Goal: Task Accomplishment & Management: Manage account settings

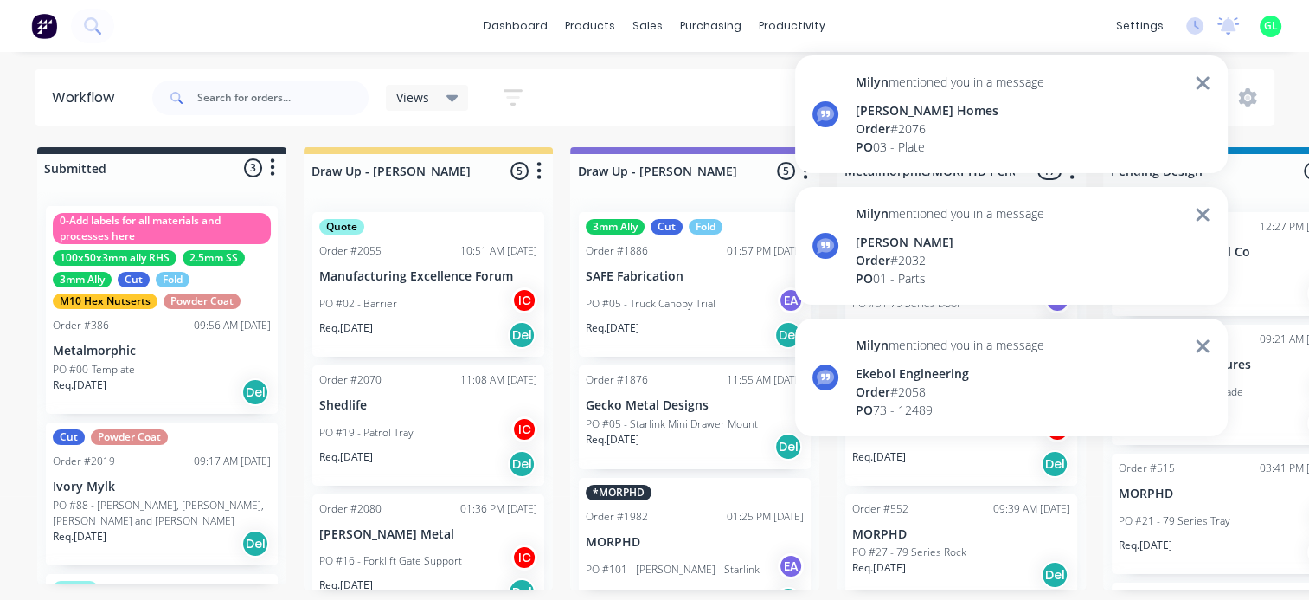
click at [978, 134] on div "Order # 2076" at bounding box center [950, 128] width 189 height 18
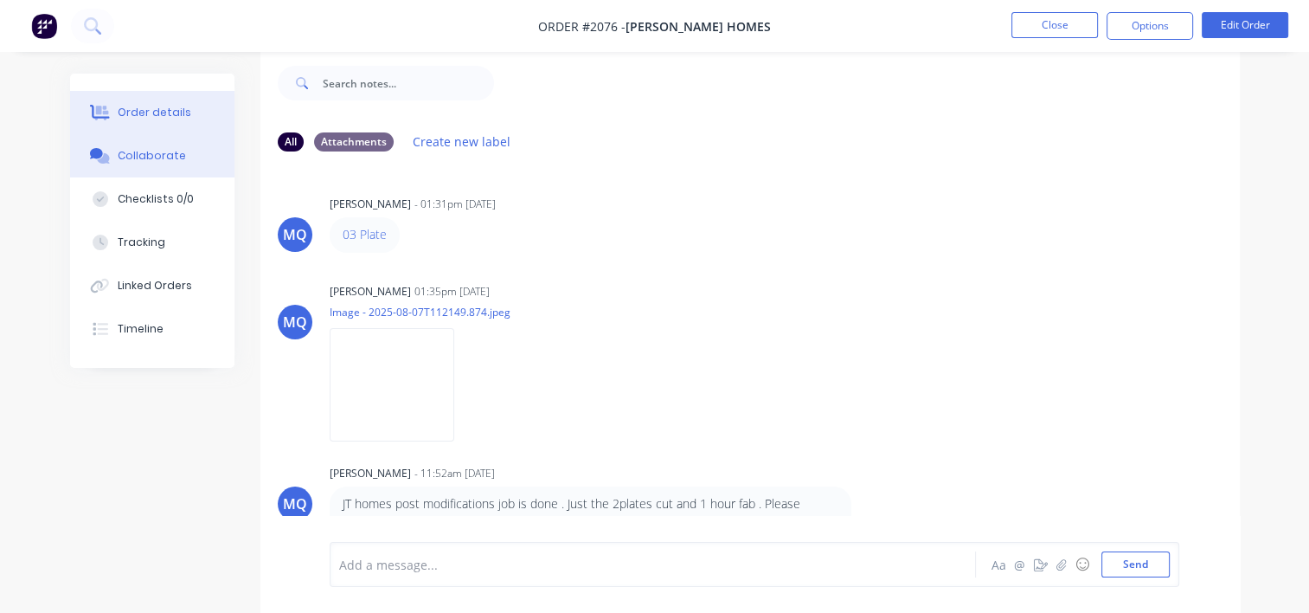
click at [167, 112] on div "Order details" at bounding box center [155, 113] width 74 height 16
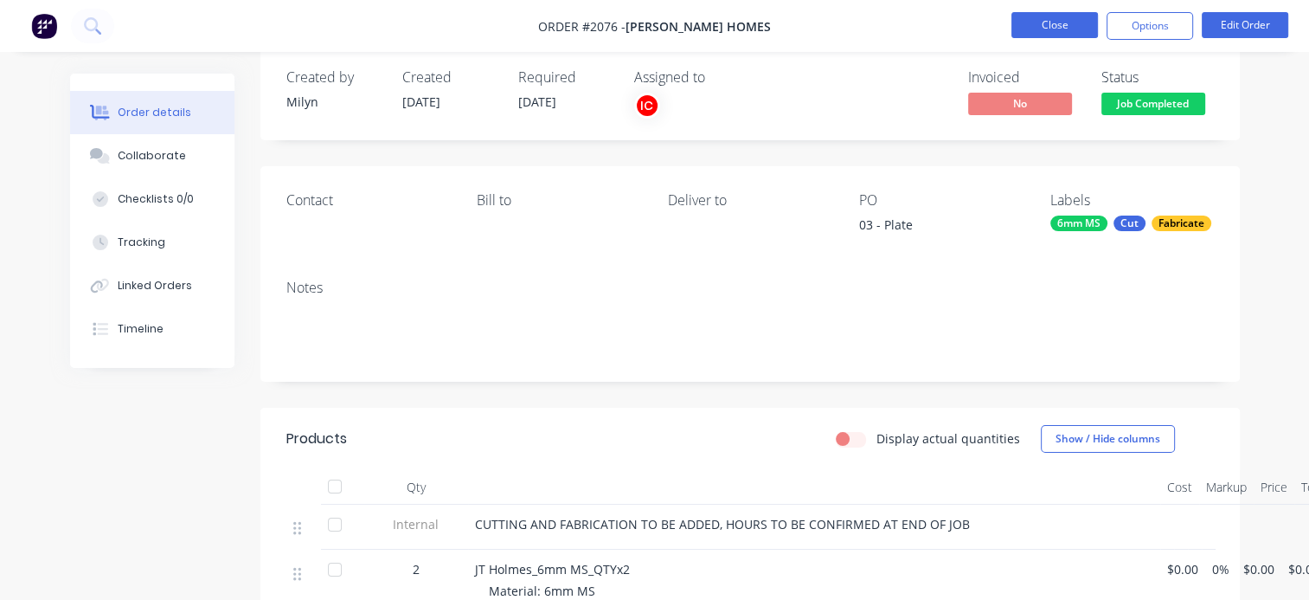
click at [1062, 24] on button "Close" at bounding box center [1054, 25] width 87 height 26
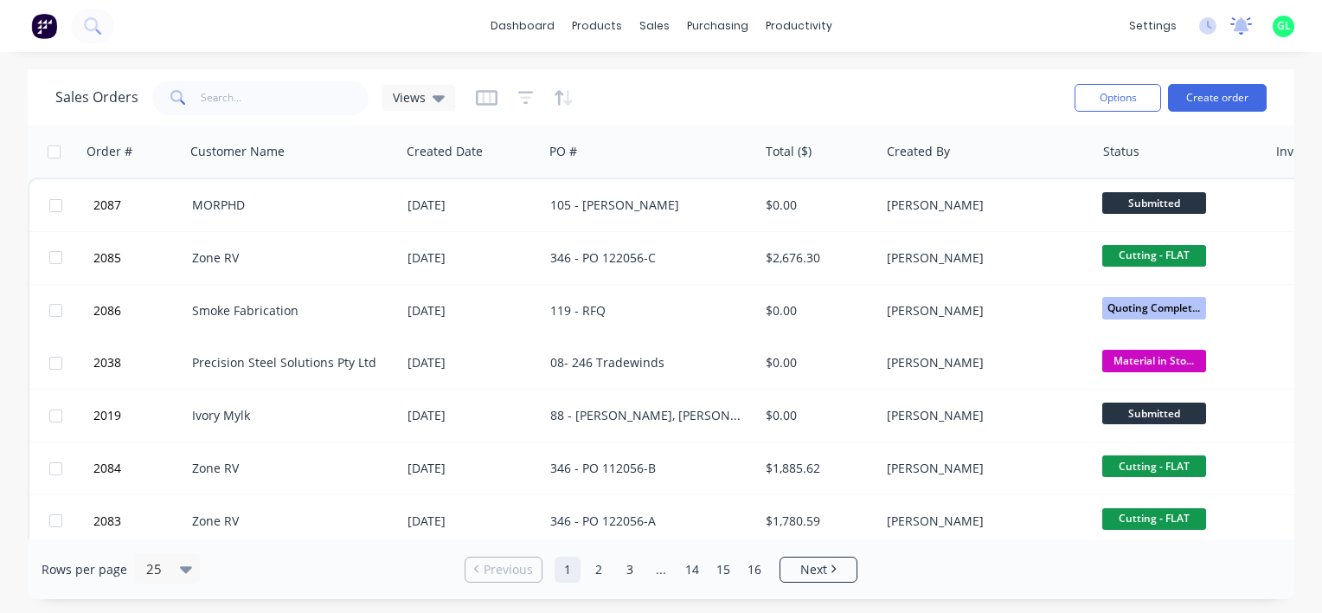
click at [1240, 34] on icon at bounding box center [1241, 25] width 22 height 17
click at [1242, 16] on div at bounding box center [1241, 26] width 22 height 26
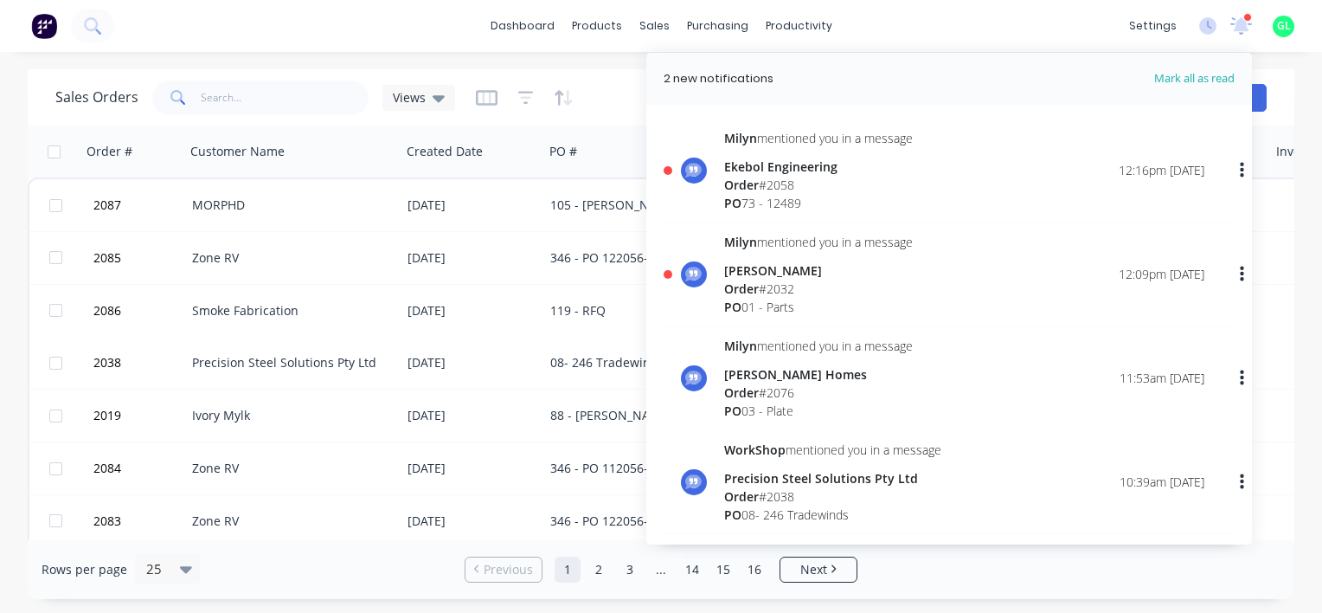
click at [834, 291] on div "Order # 2032" at bounding box center [818, 288] width 189 height 18
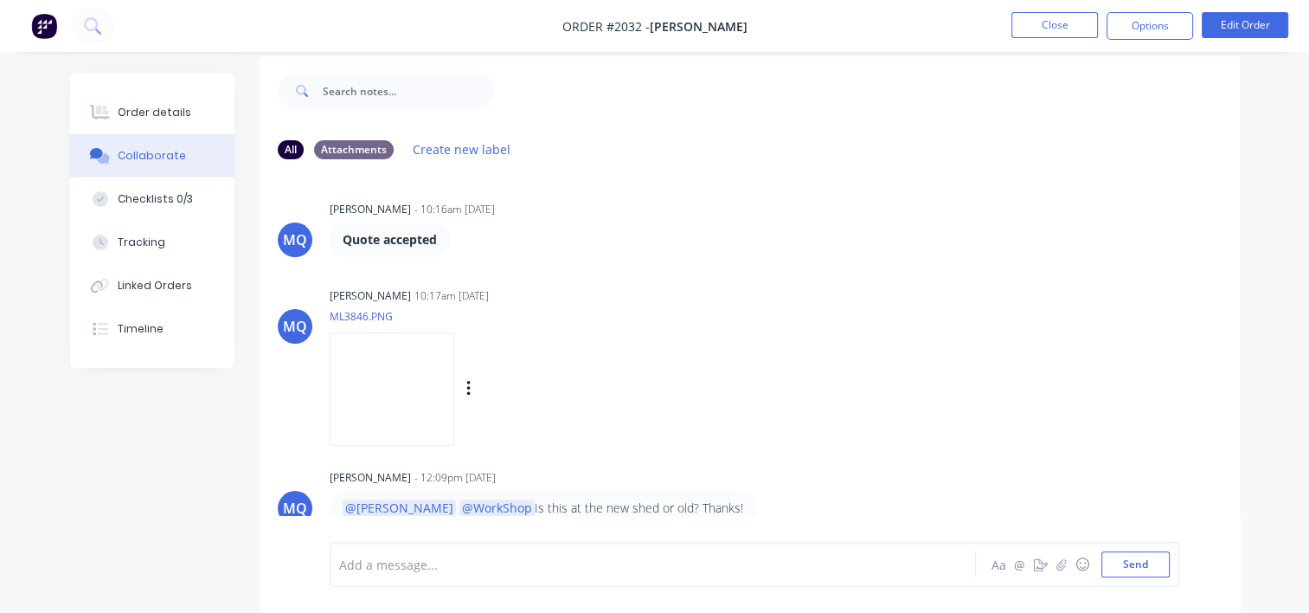
scroll to position [25, 0]
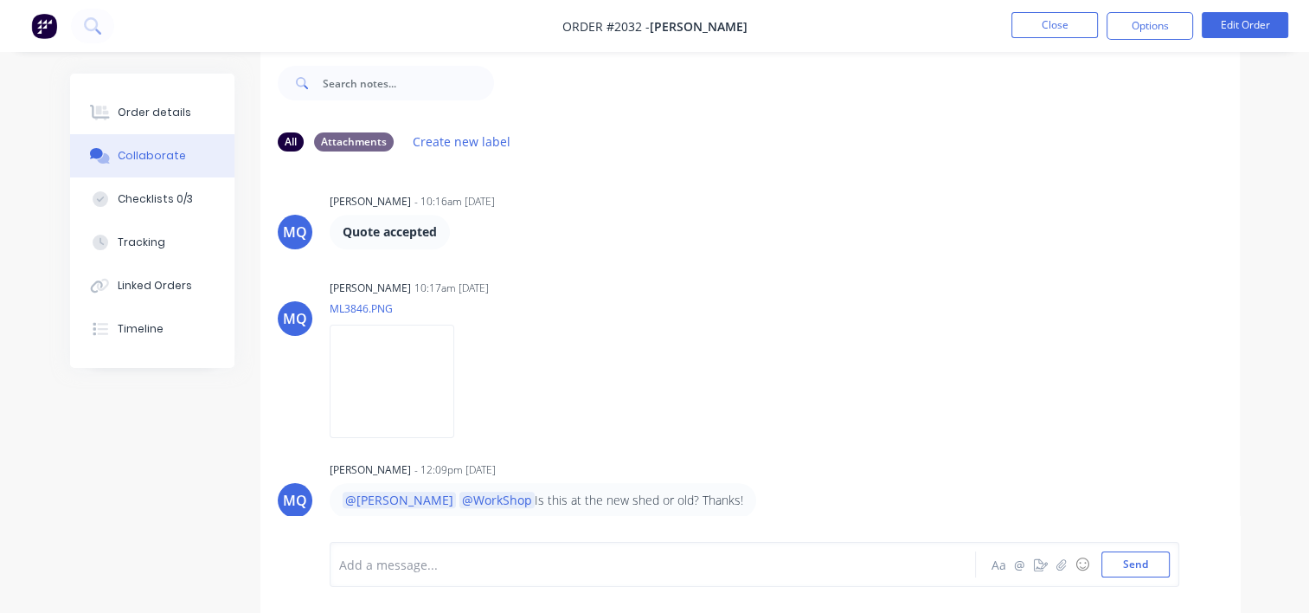
click at [575, 560] on div at bounding box center [651, 564] width 622 height 18
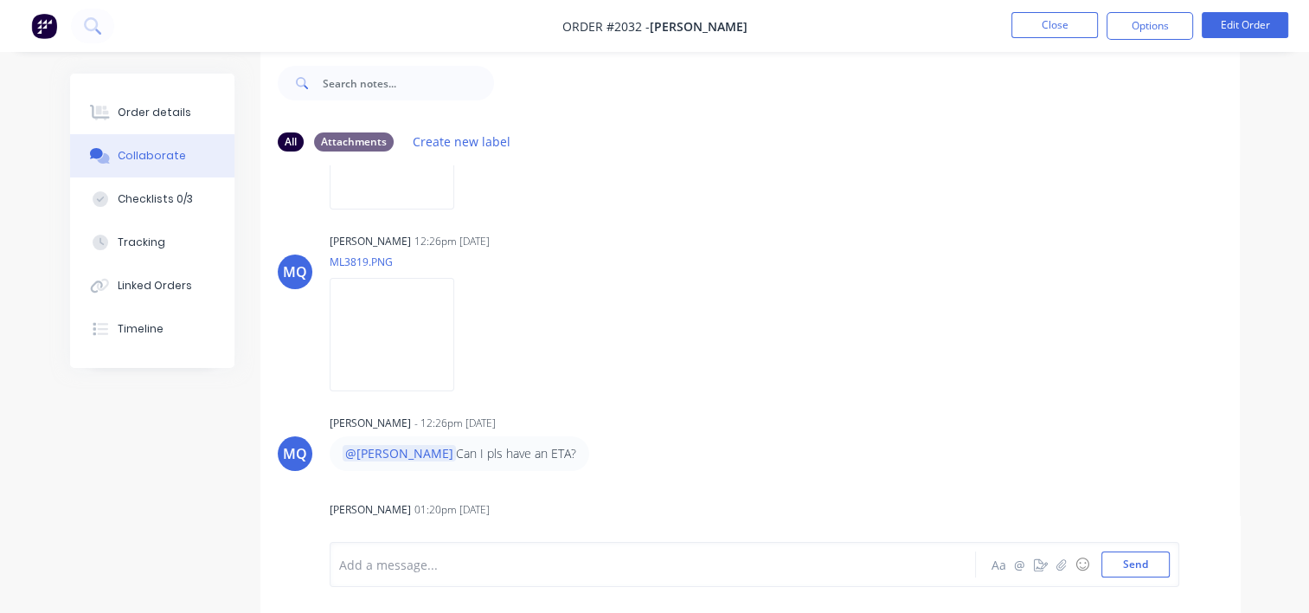
scroll to position [0, 0]
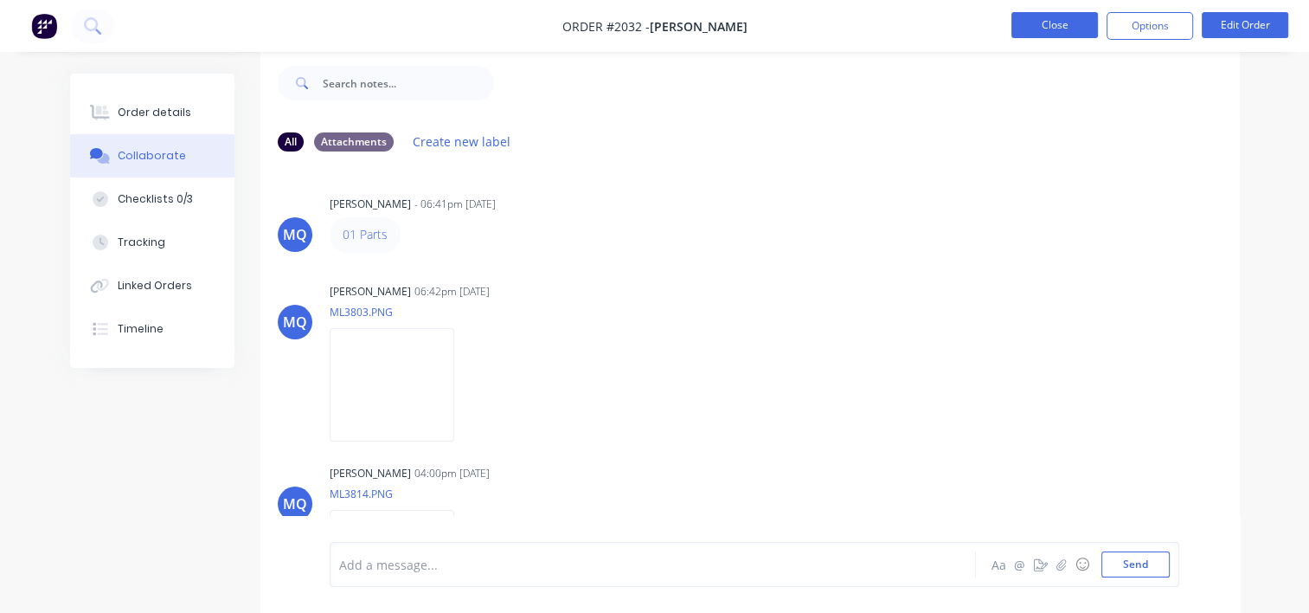
click at [1049, 28] on button "Close" at bounding box center [1054, 25] width 87 height 26
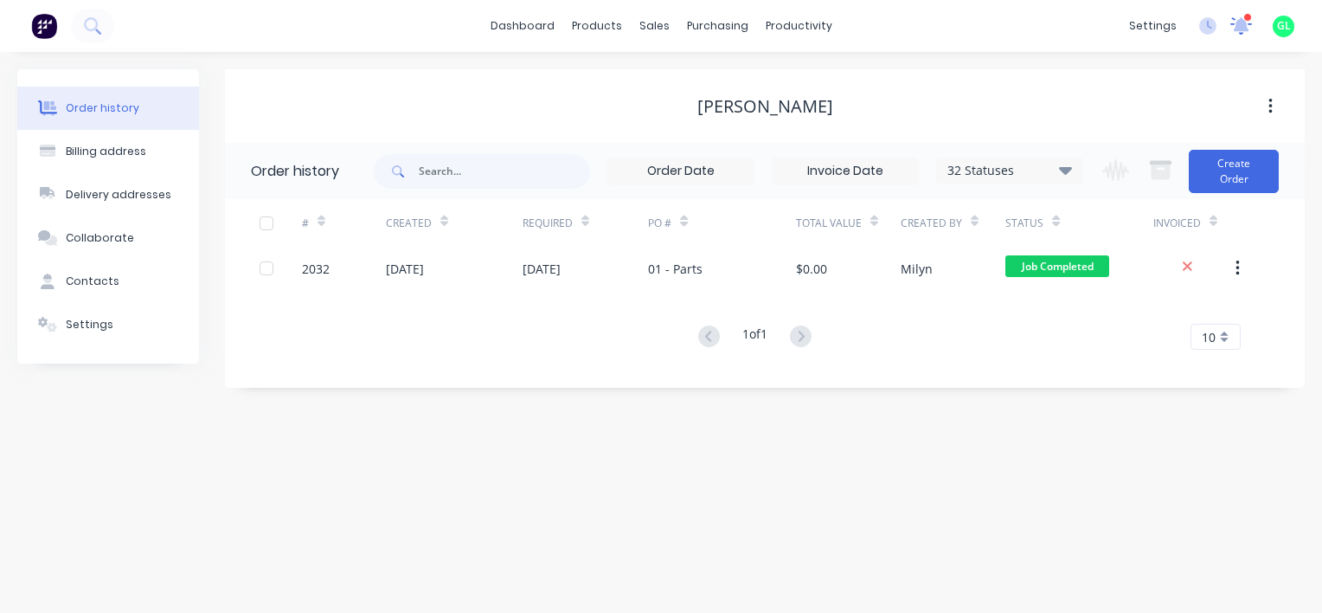
click at [1247, 28] on icon at bounding box center [1240, 26] width 23 height 20
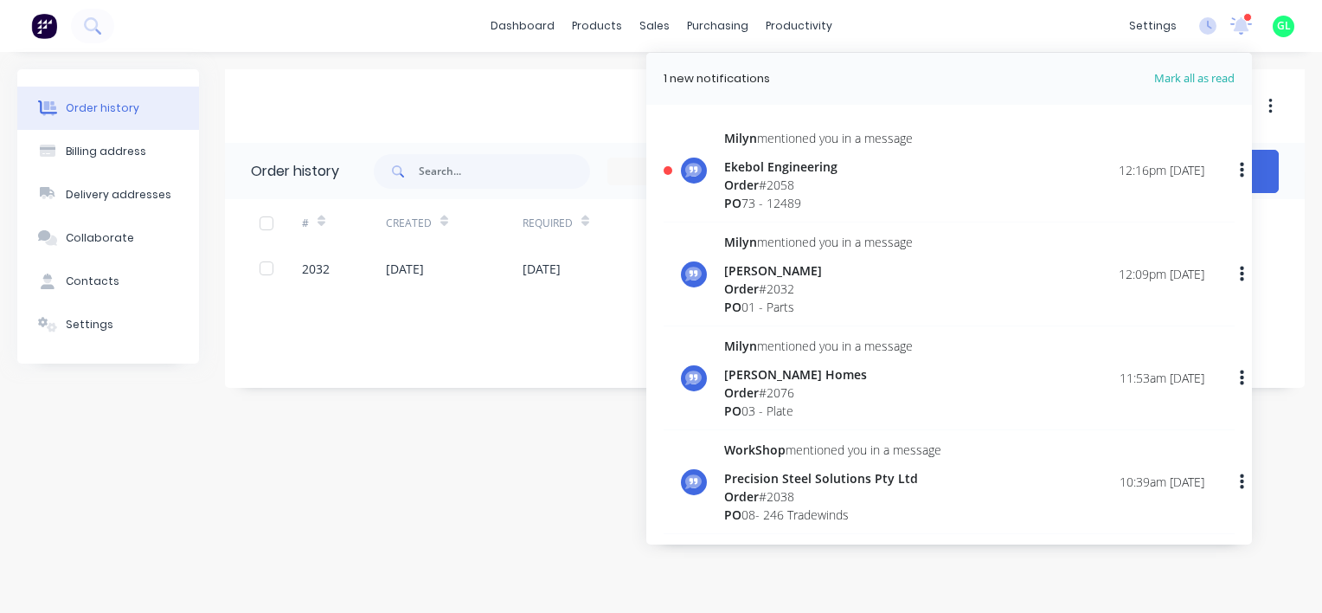
click at [817, 194] on div "PO 73 - 12489" at bounding box center [818, 203] width 189 height 18
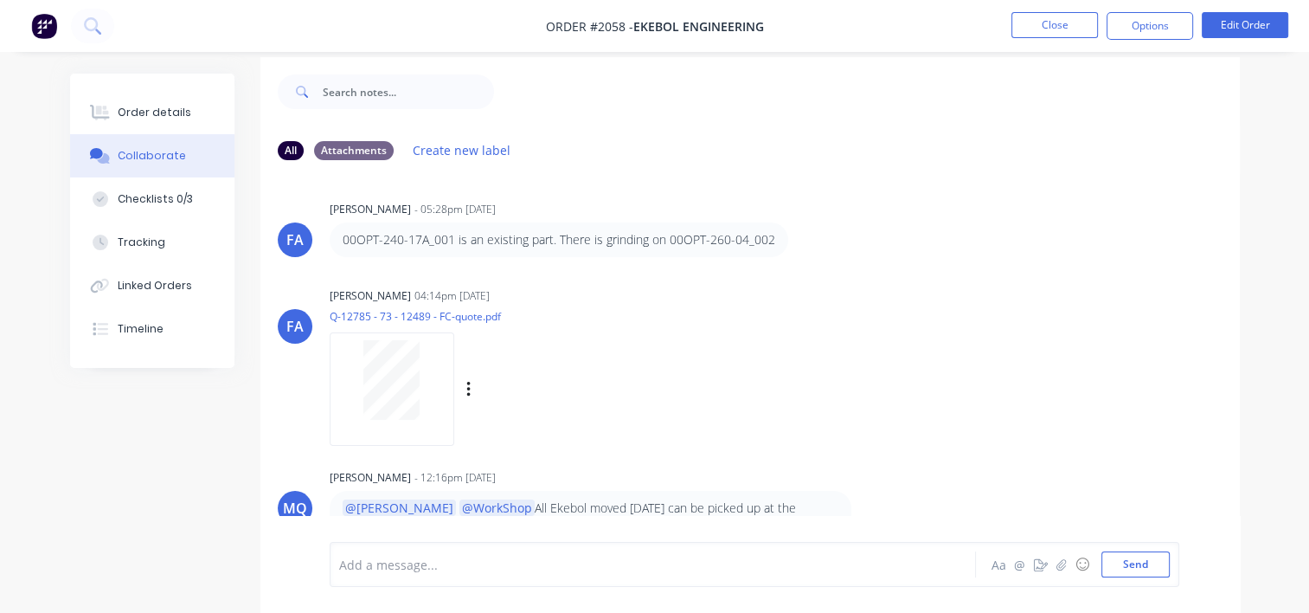
scroll to position [25, 0]
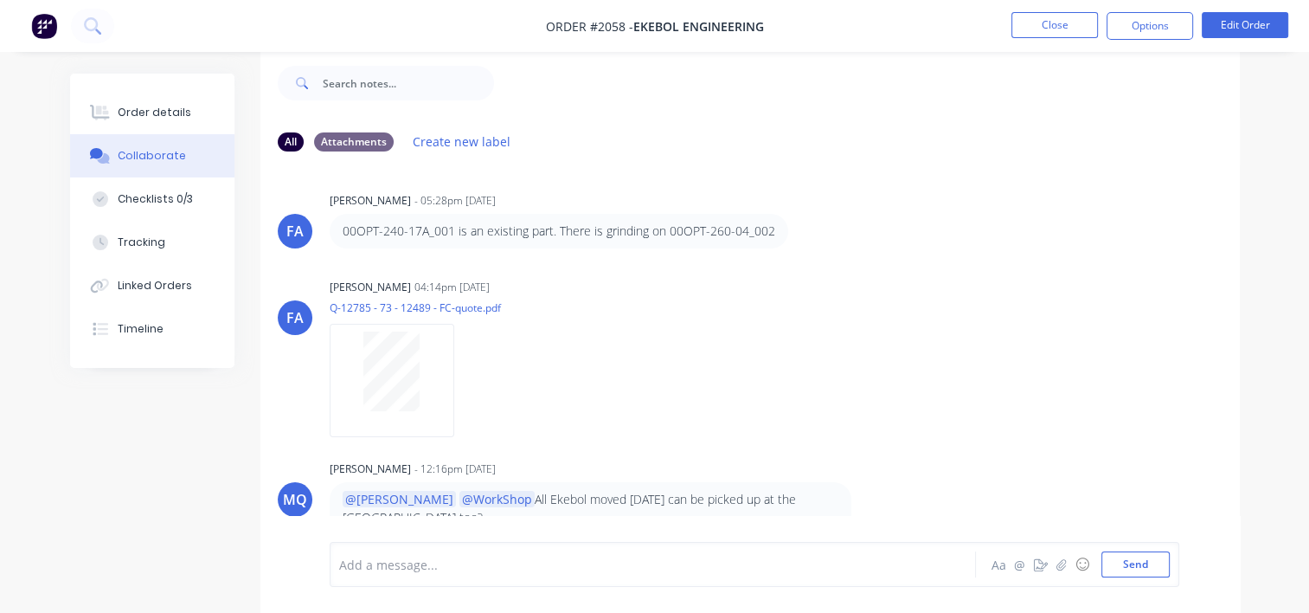
click at [479, 559] on div at bounding box center [651, 564] width 622 height 18
click at [1066, 22] on button "Close" at bounding box center [1054, 25] width 87 height 26
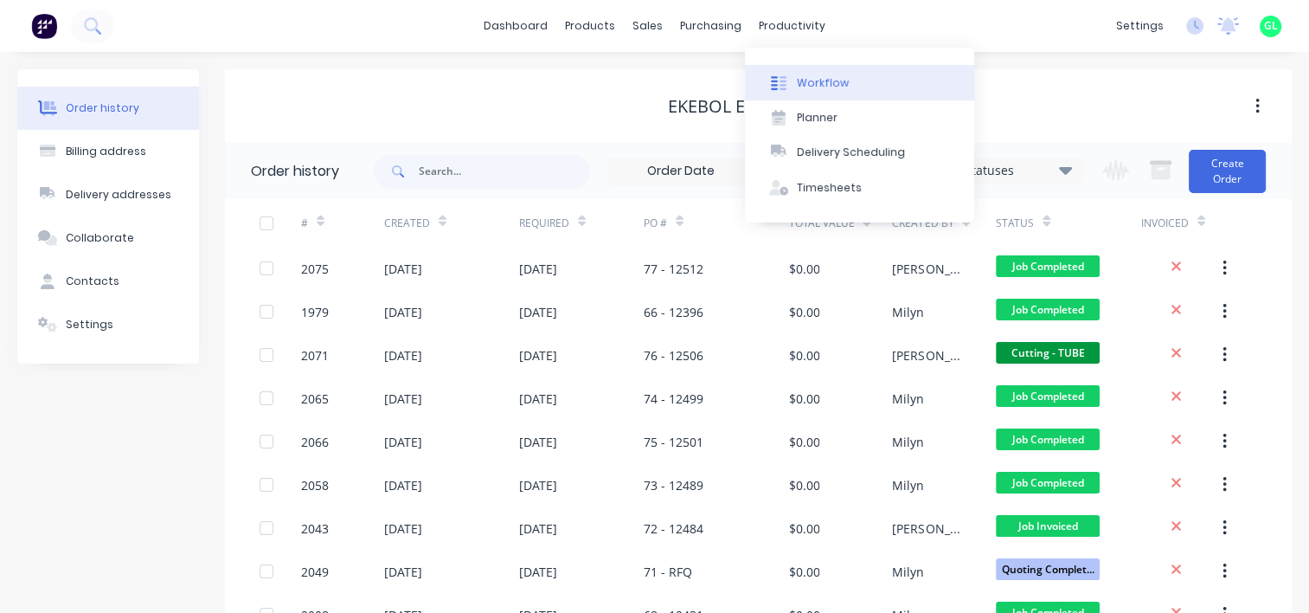
click at [834, 96] on button "Workflow" at bounding box center [859, 82] width 229 height 35
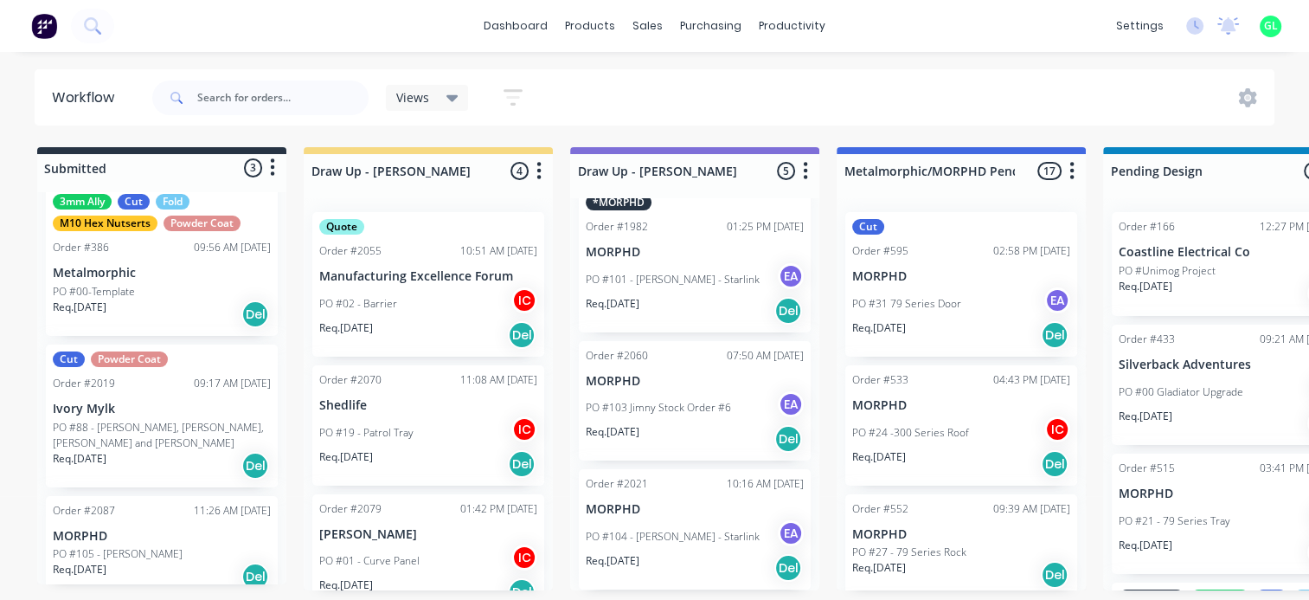
click at [144, 546] on p "PO #105 - [PERSON_NAME]" at bounding box center [118, 554] width 130 height 16
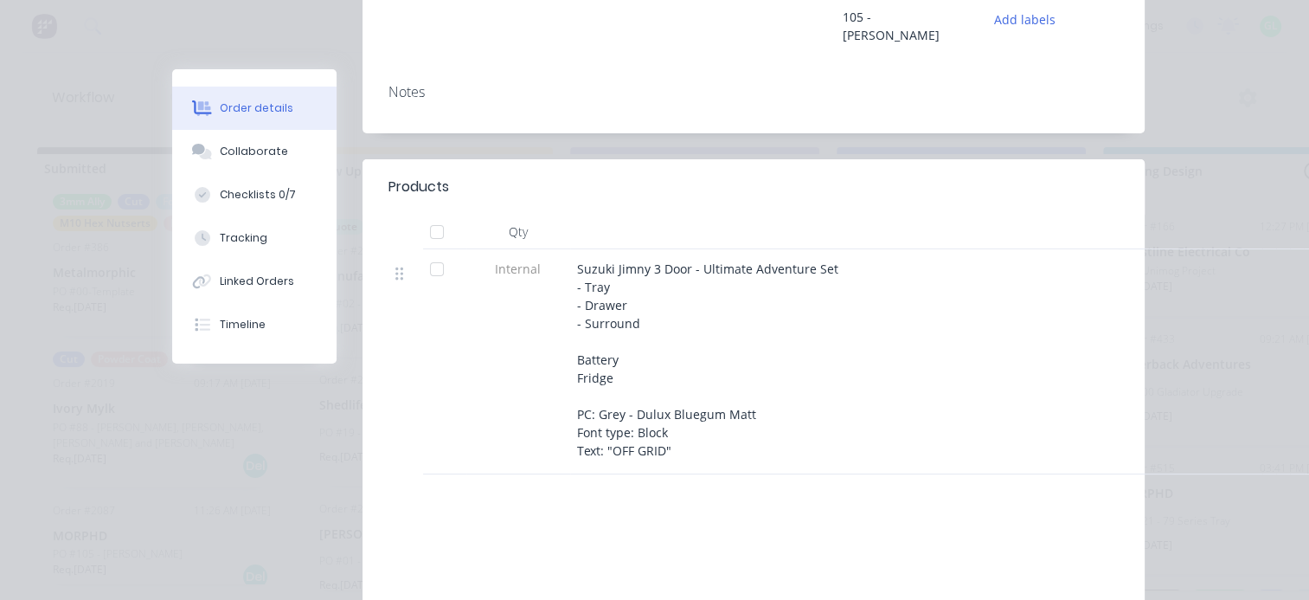
scroll to position [260, 0]
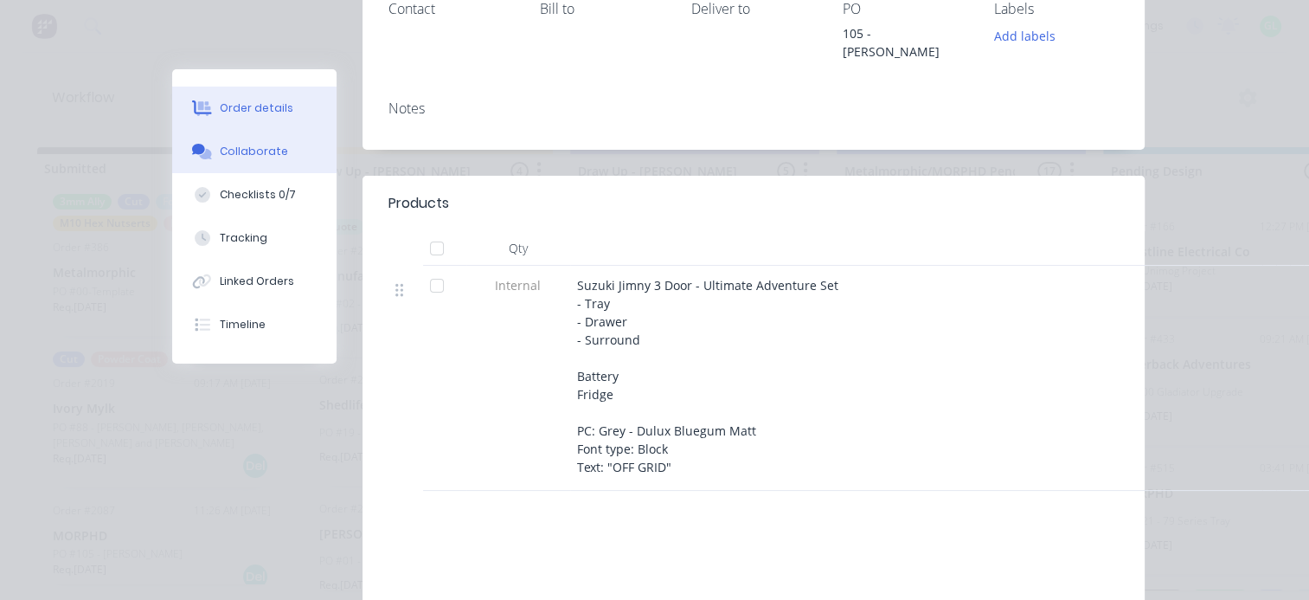
click at [252, 149] on div "Collaborate" at bounding box center [254, 152] width 68 height 16
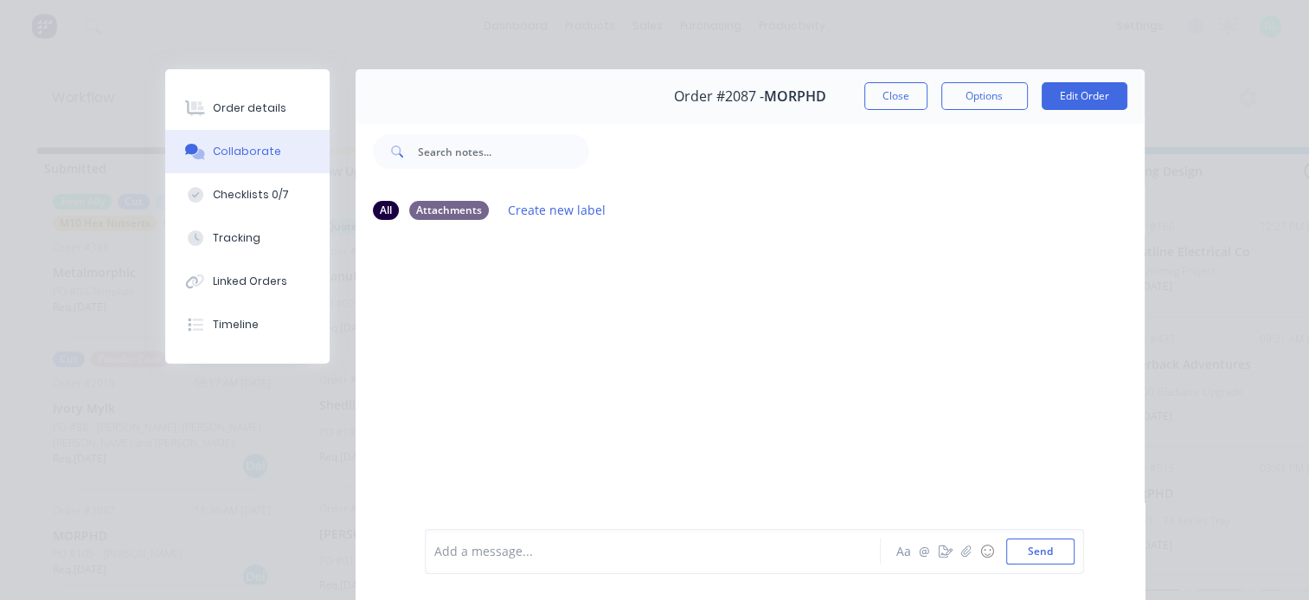
scroll to position [0, 0]
click at [237, 197] on div "Checklists 0/7" at bounding box center [251, 195] width 76 height 16
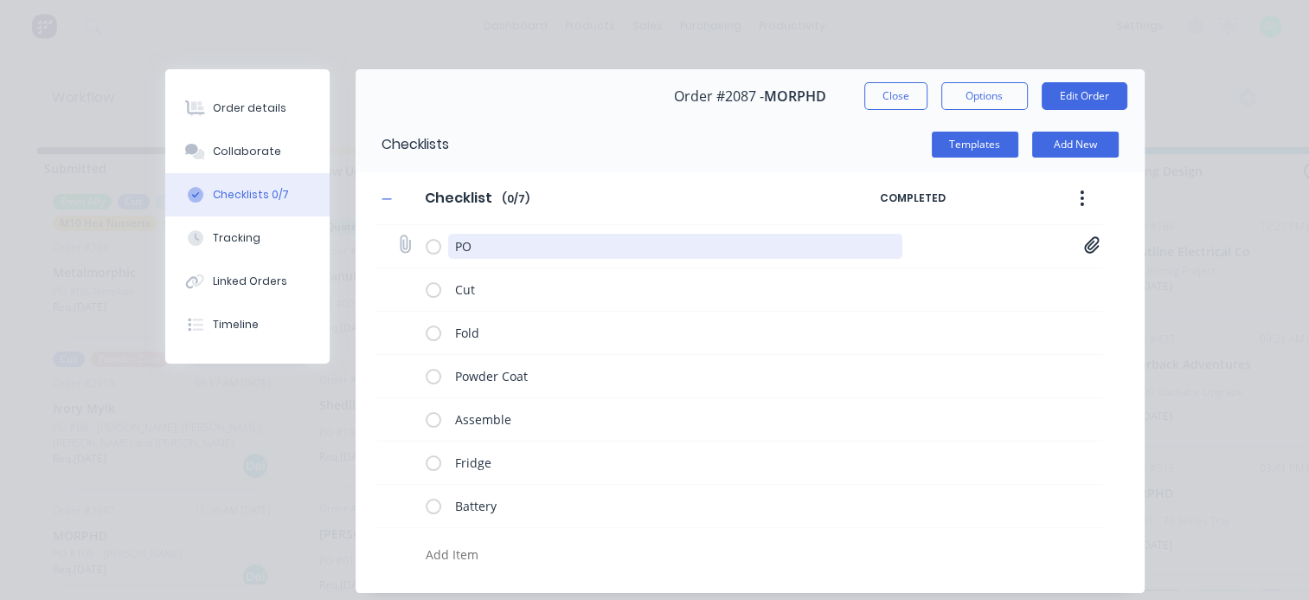
click at [874, 235] on textarea "PO" at bounding box center [675, 246] width 454 height 25
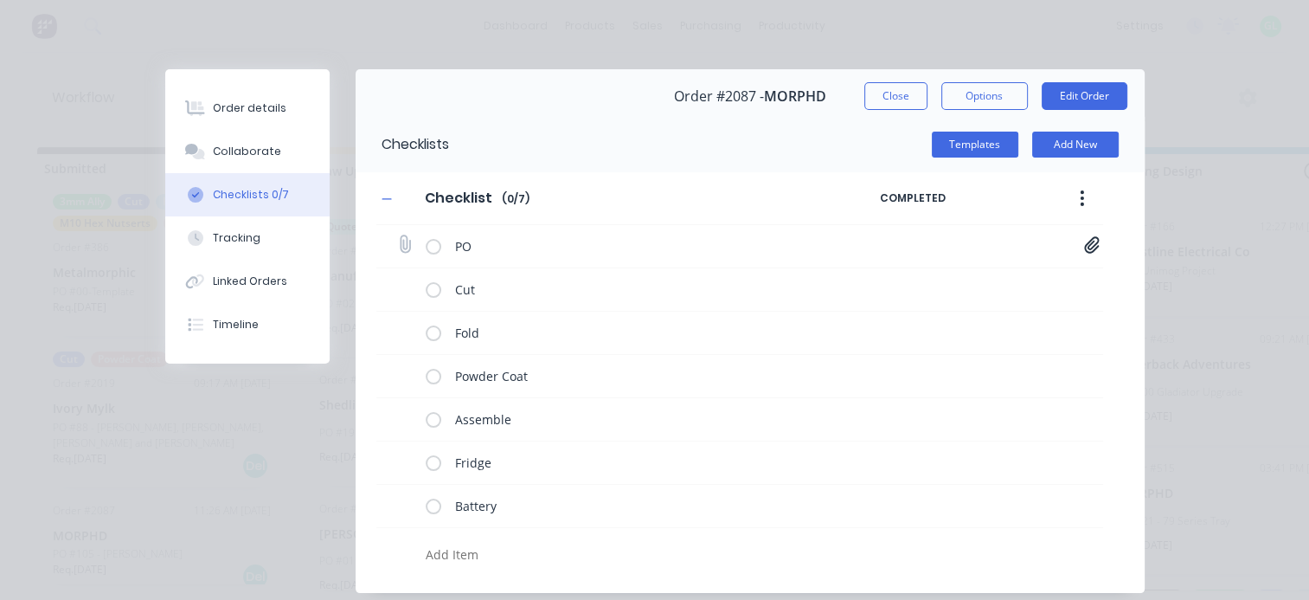
click at [1094, 245] on div "PO MORPHD [PERSON_NAME] Setup 1052 [PERSON_NAME].PDF" at bounding box center [739, 246] width 727 height 43
click at [1087, 245] on icon at bounding box center [1091, 244] width 15 height 16
click at [1006, 280] on link "MORPHD [PERSON_NAME] Setup 1052 [PERSON_NAME].PDF" at bounding box center [953, 282] width 202 height 18
click at [893, 91] on button "Close" at bounding box center [895, 96] width 63 height 28
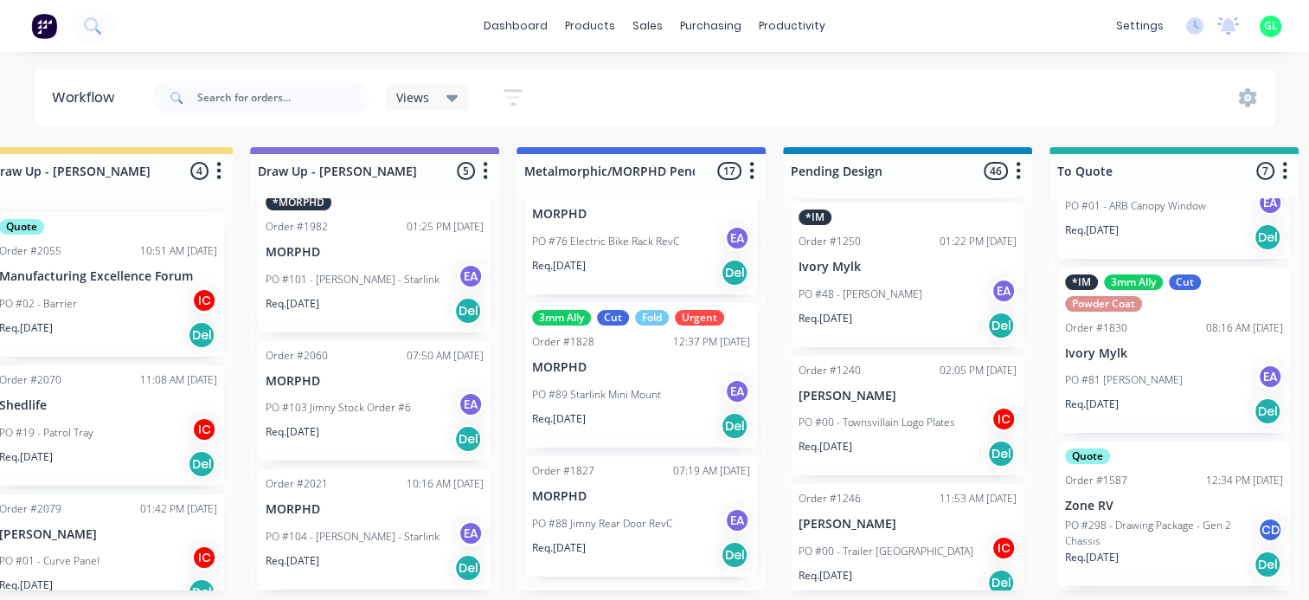
scroll to position [3, 0]
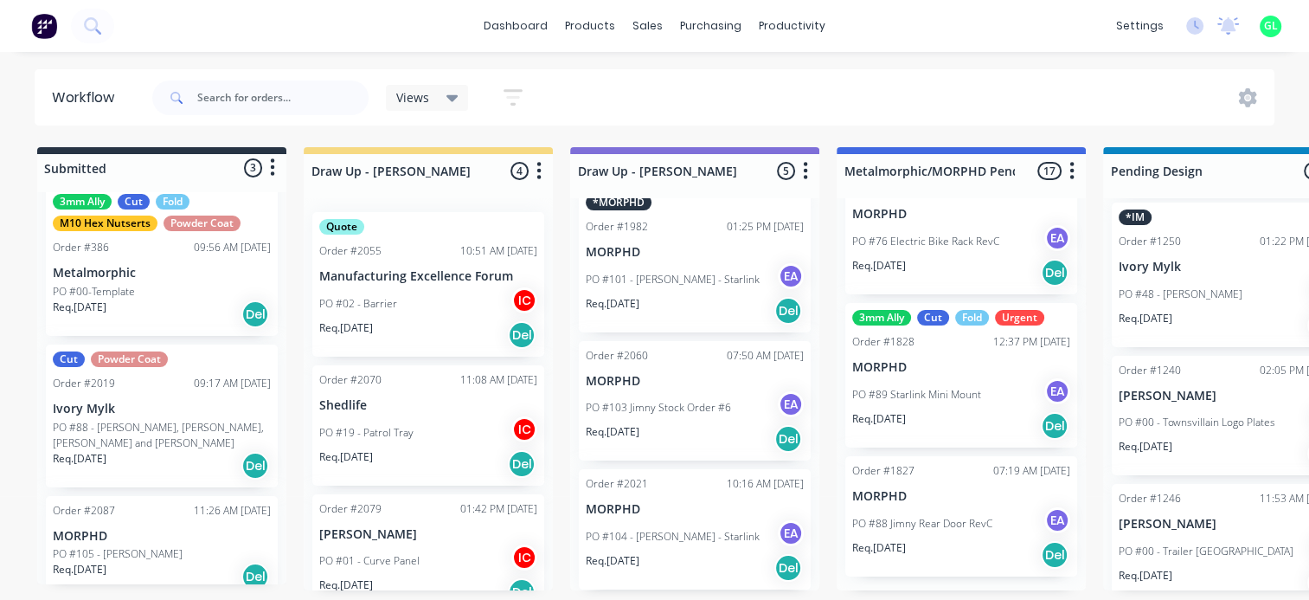
click at [186, 561] on div "Req. [DATE] Del" at bounding box center [162, 575] width 218 height 29
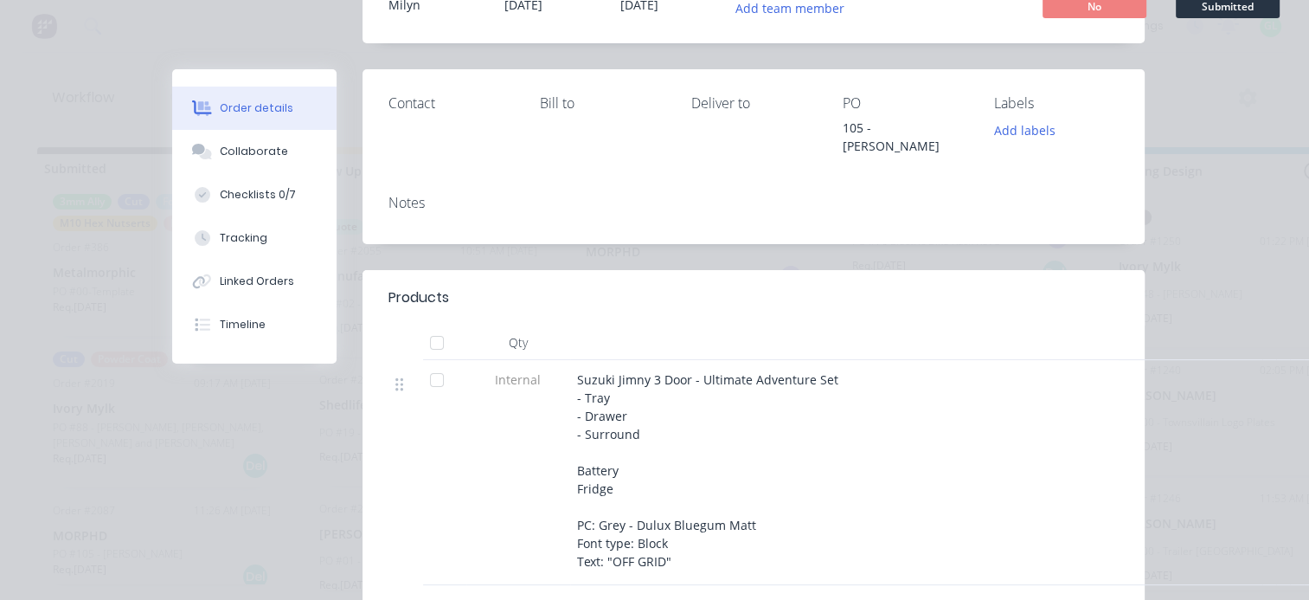
scroll to position [173, 0]
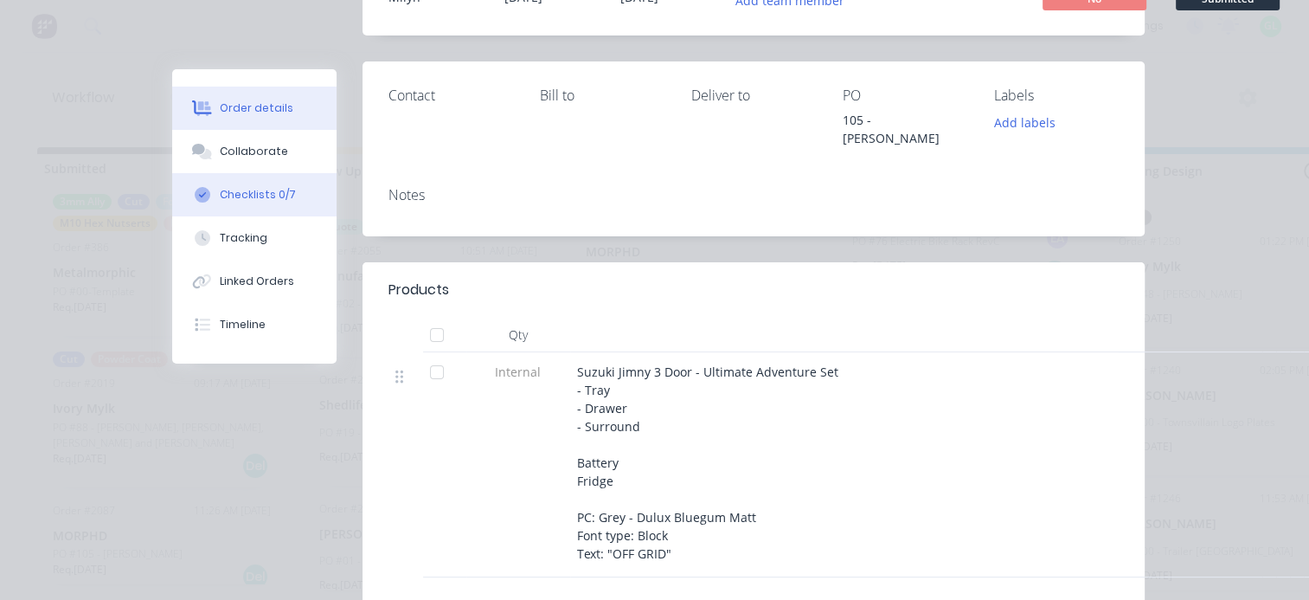
click at [254, 186] on button "Checklists 0/7" at bounding box center [254, 194] width 164 height 43
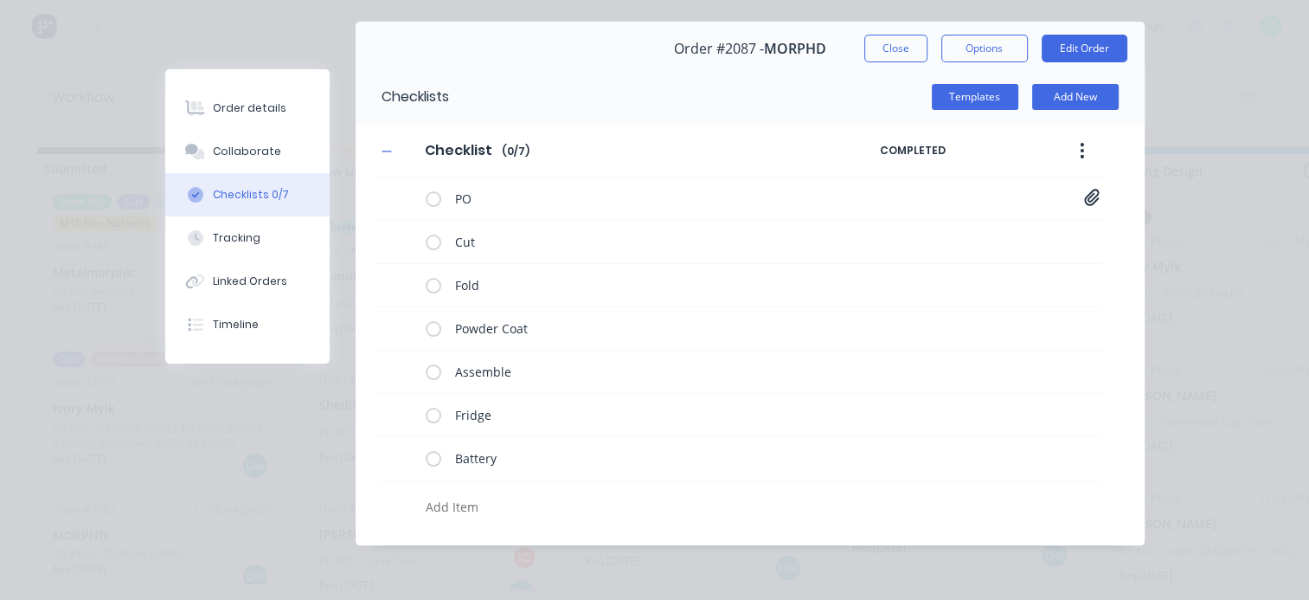
scroll to position [47, 0]
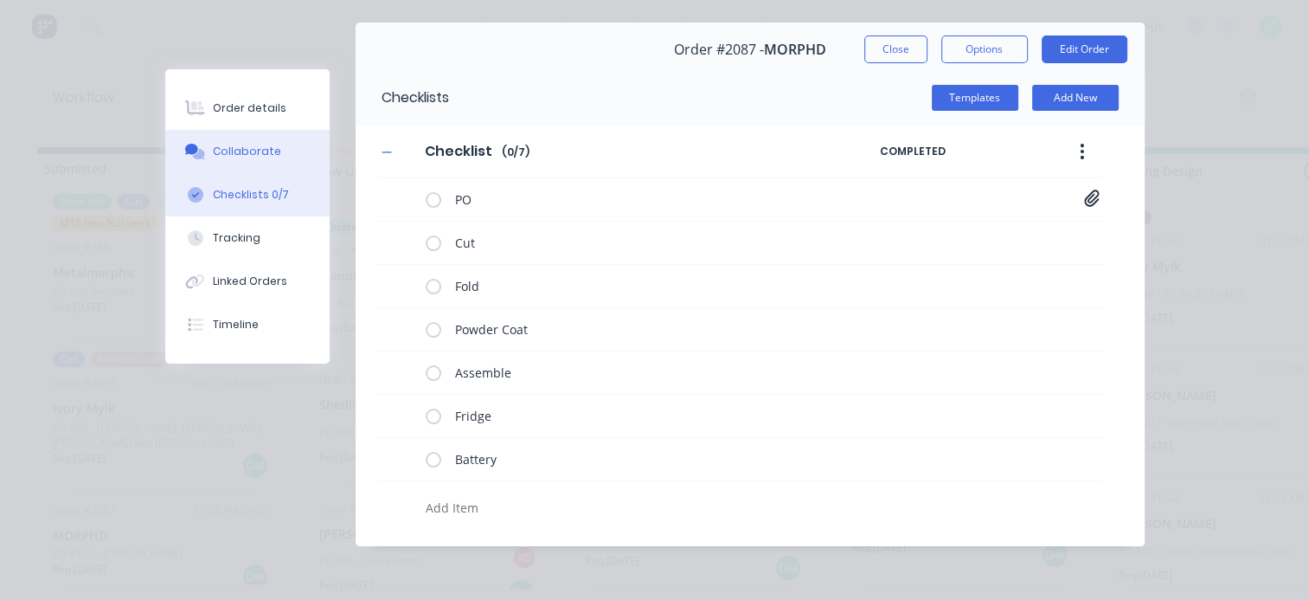
click at [255, 147] on div "Collaborate" at bounding box center [247, 152] width 68 height 16
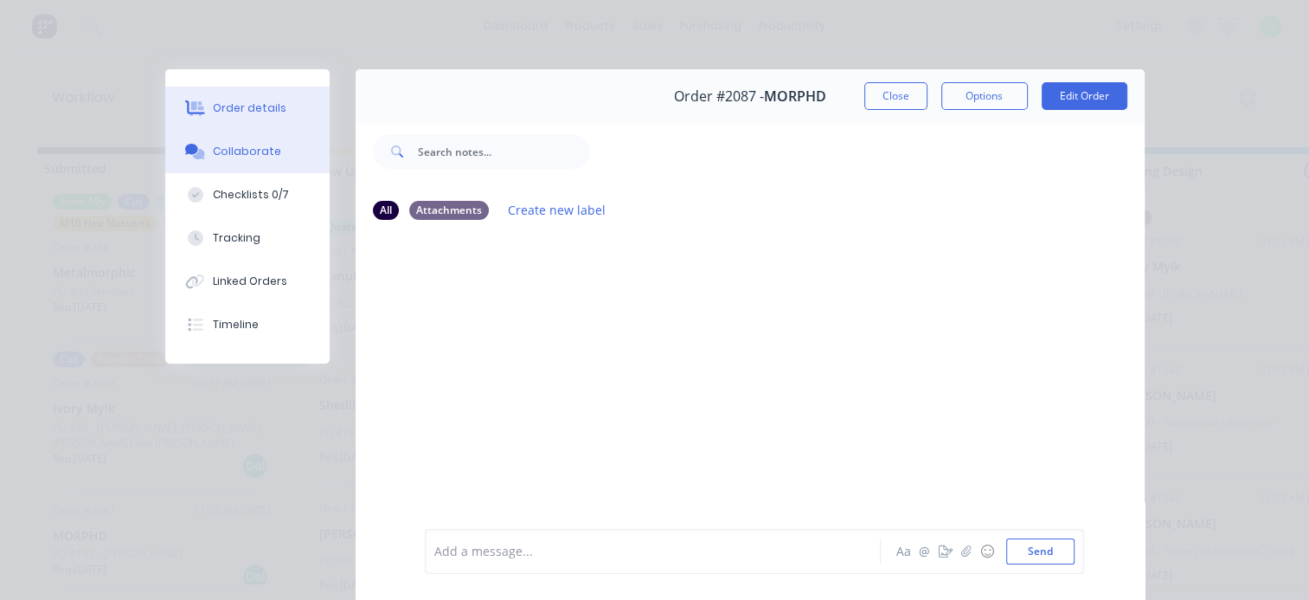
click at [260, 111] on div "Order details" at bounding box center [250, 108] width 74 height 16
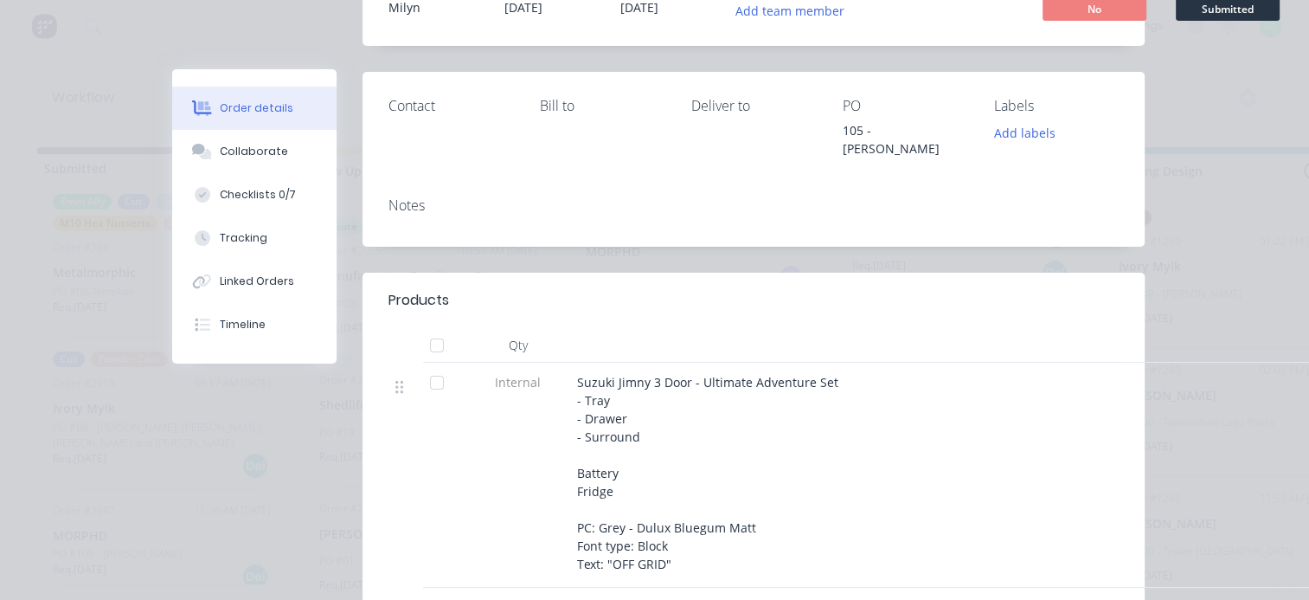
scroll to position [173, 0]
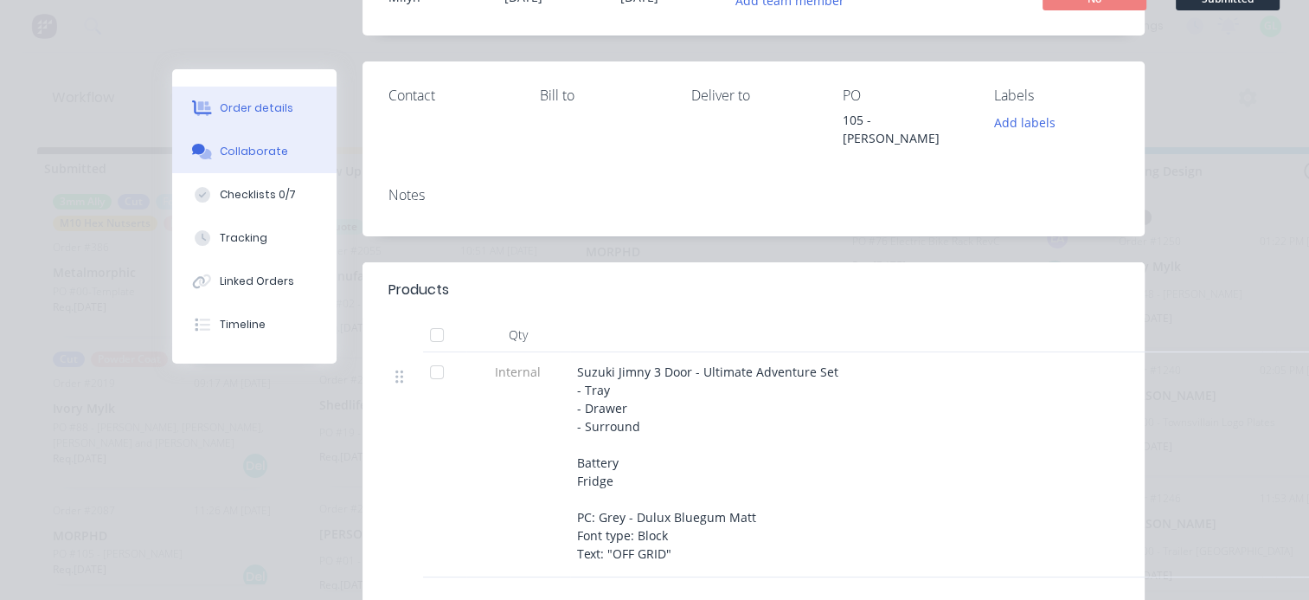
click at [260, 147] on div "Collaborate" at bounding box center [254, 152] width 68 height 16
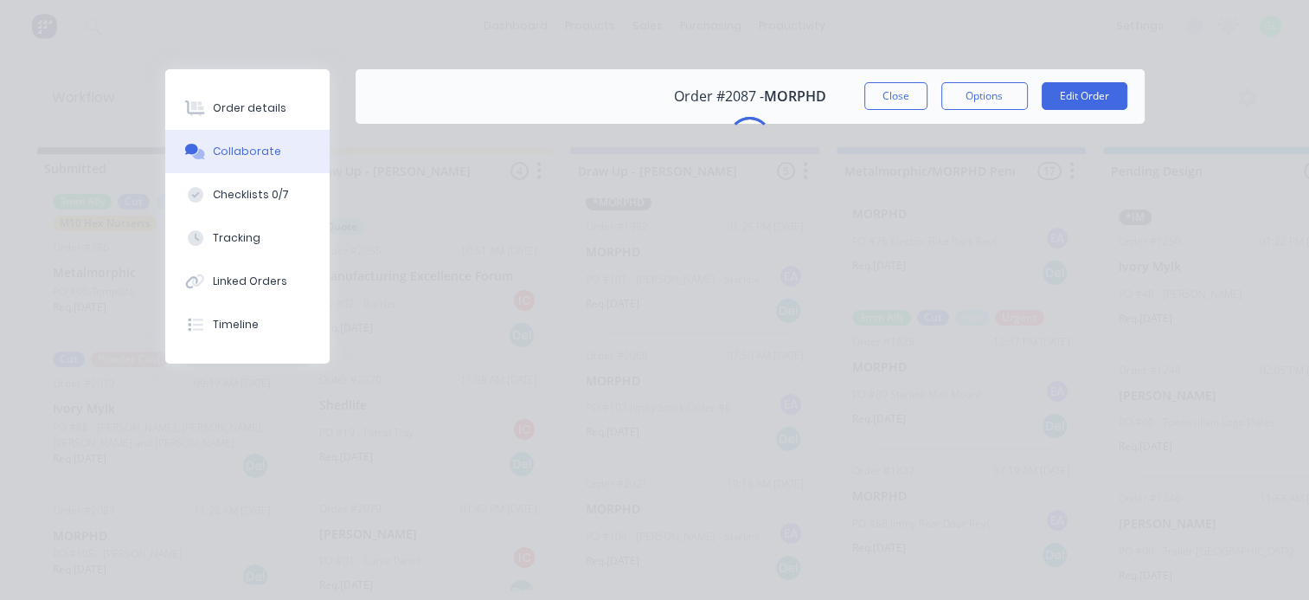
scroll to position [0, 0]
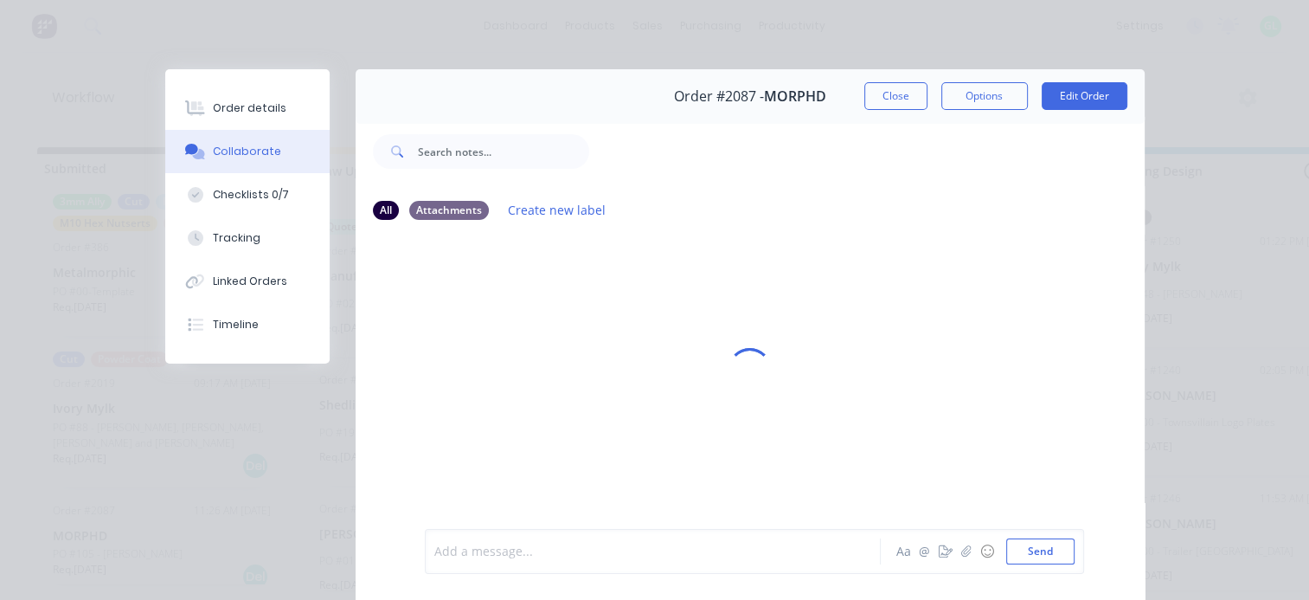
click at [481, 546] on div at bounding box center [657, 551] width 445 height 18
click at [897, 101] on button "Close" at bounding box center [895, 96] width 63 height 28
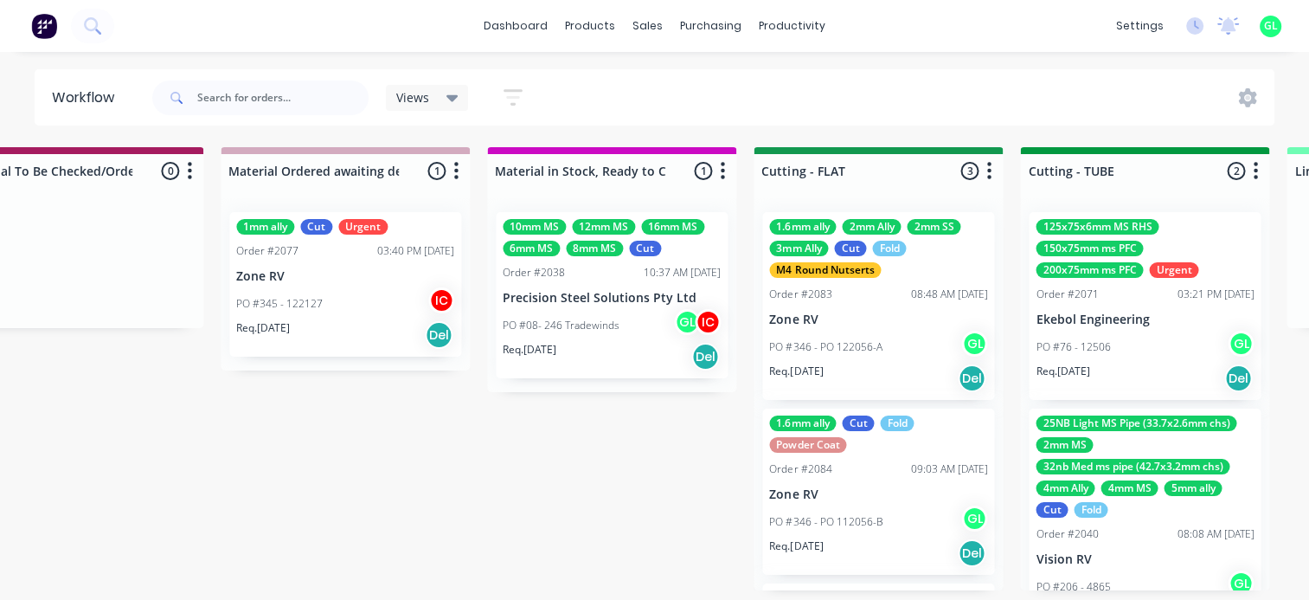
scroll to position [3, 2509]
